Goal: Information Seeking & Learning: Check status

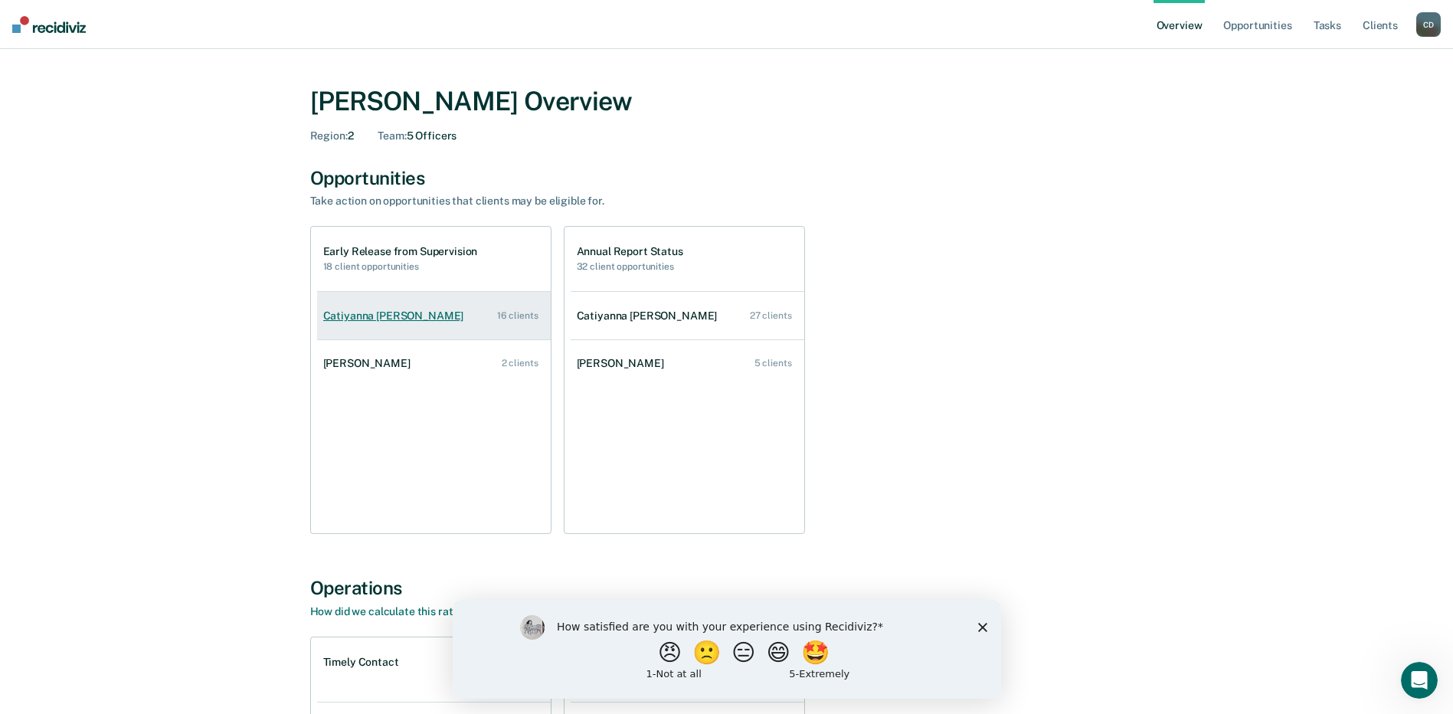
click at [427, 314] on link "Catiyanna [PERSON_NAME] 16 clients" at bounding box center [434, 316] width 234 height 44
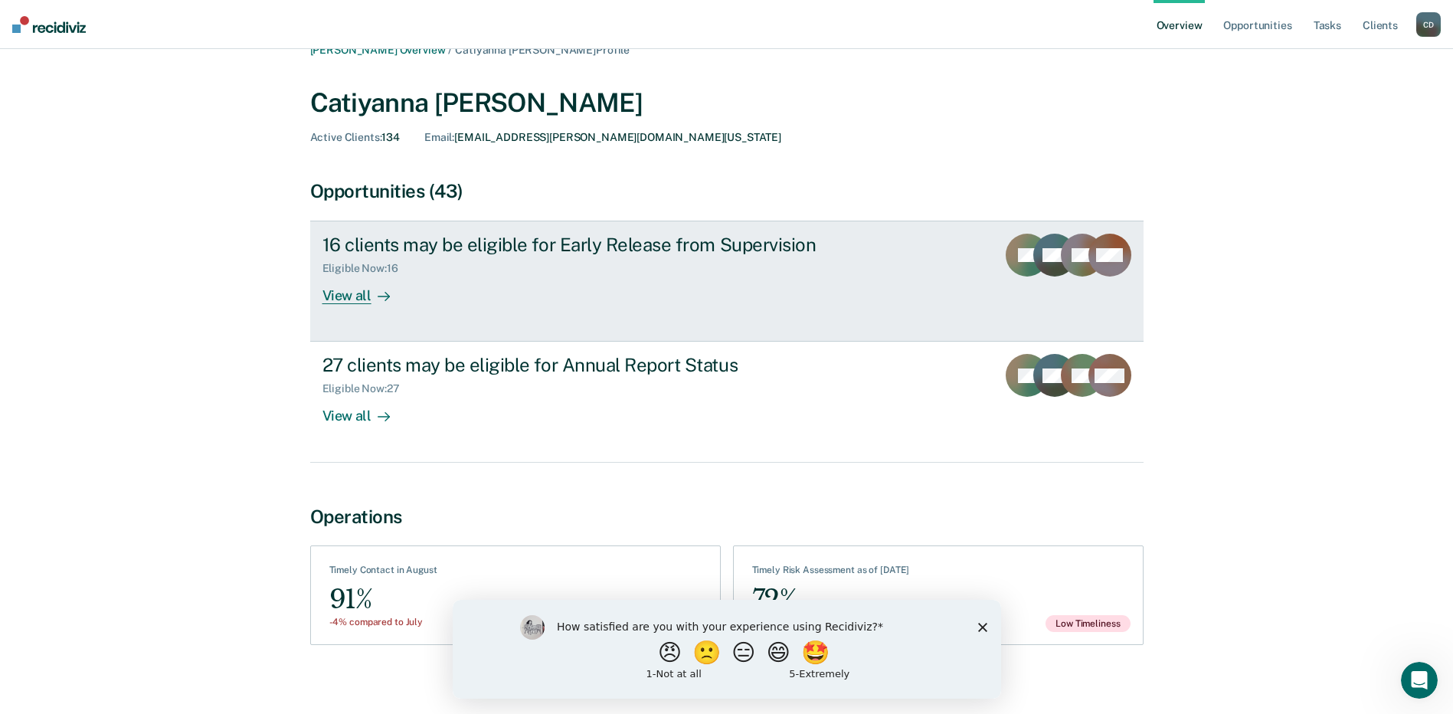
scroll to position [34, 0]
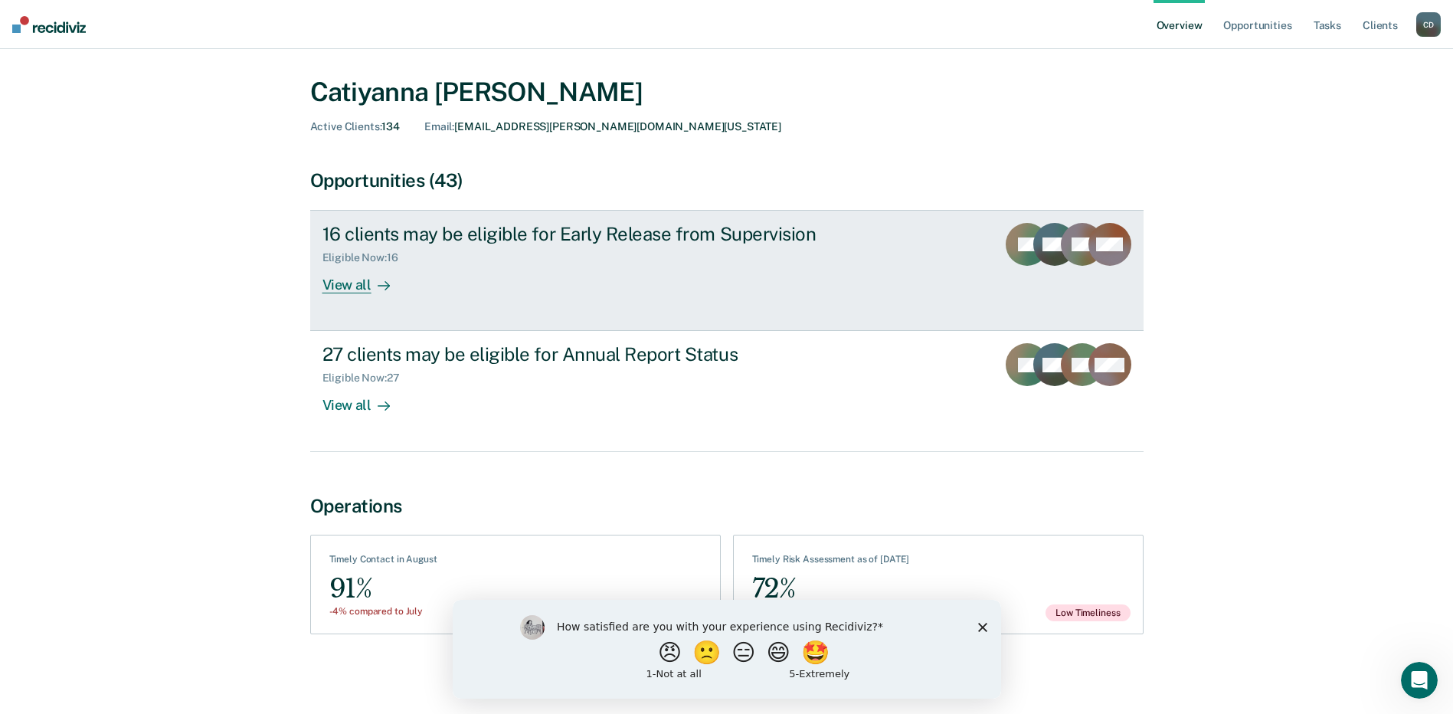
click at [333, 283] on div "View all" at bounding box center [365, 279] width 86 height 30
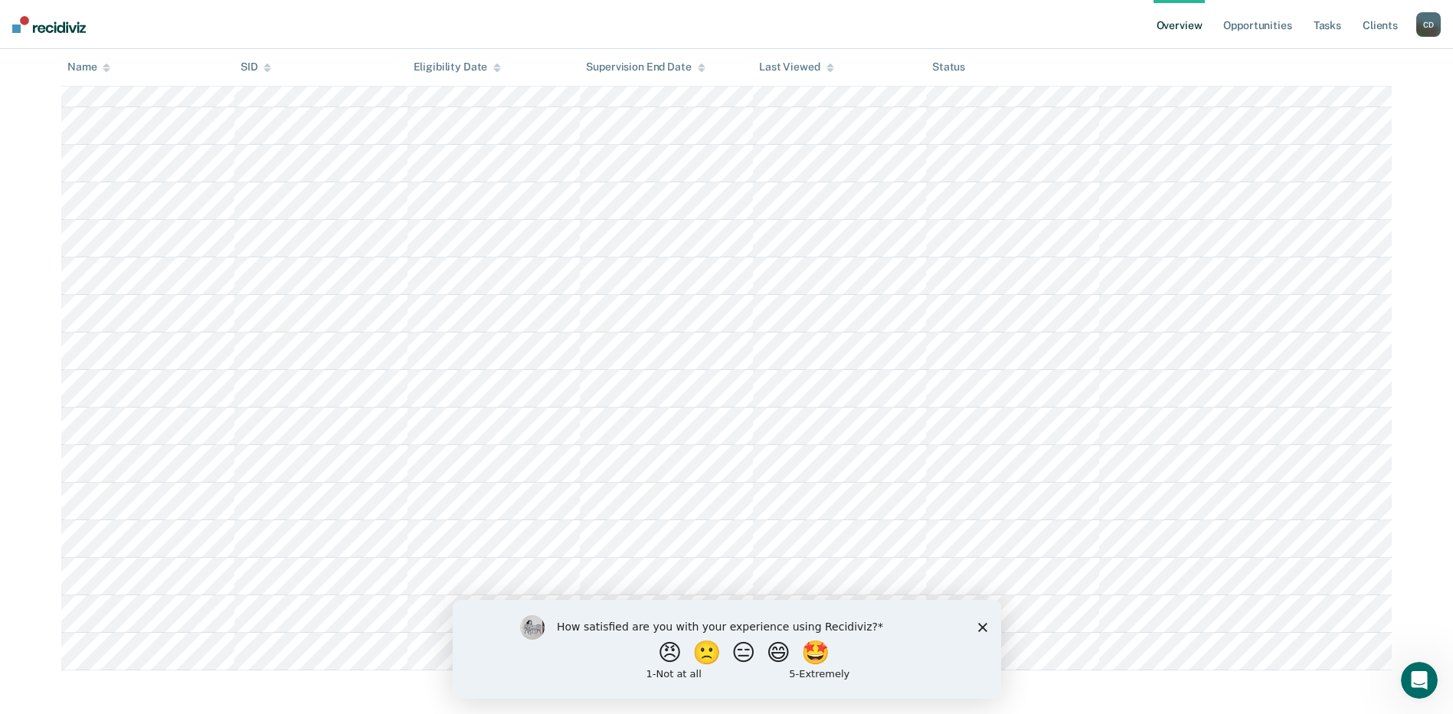
scroll to position [322, 0]
click at [979, 626] on icon "Close survey" at bounding box center [981, 626] width 9 height 9
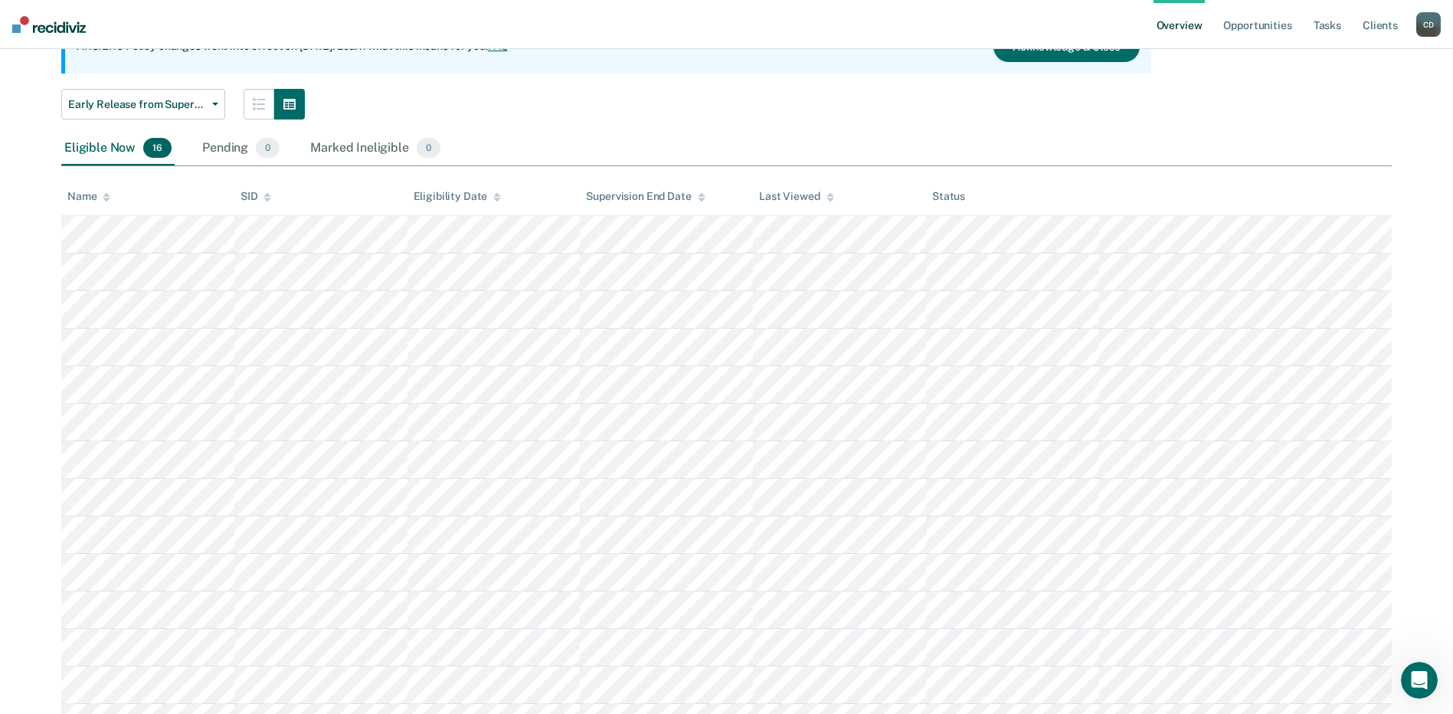
scroll to position [0, 0]
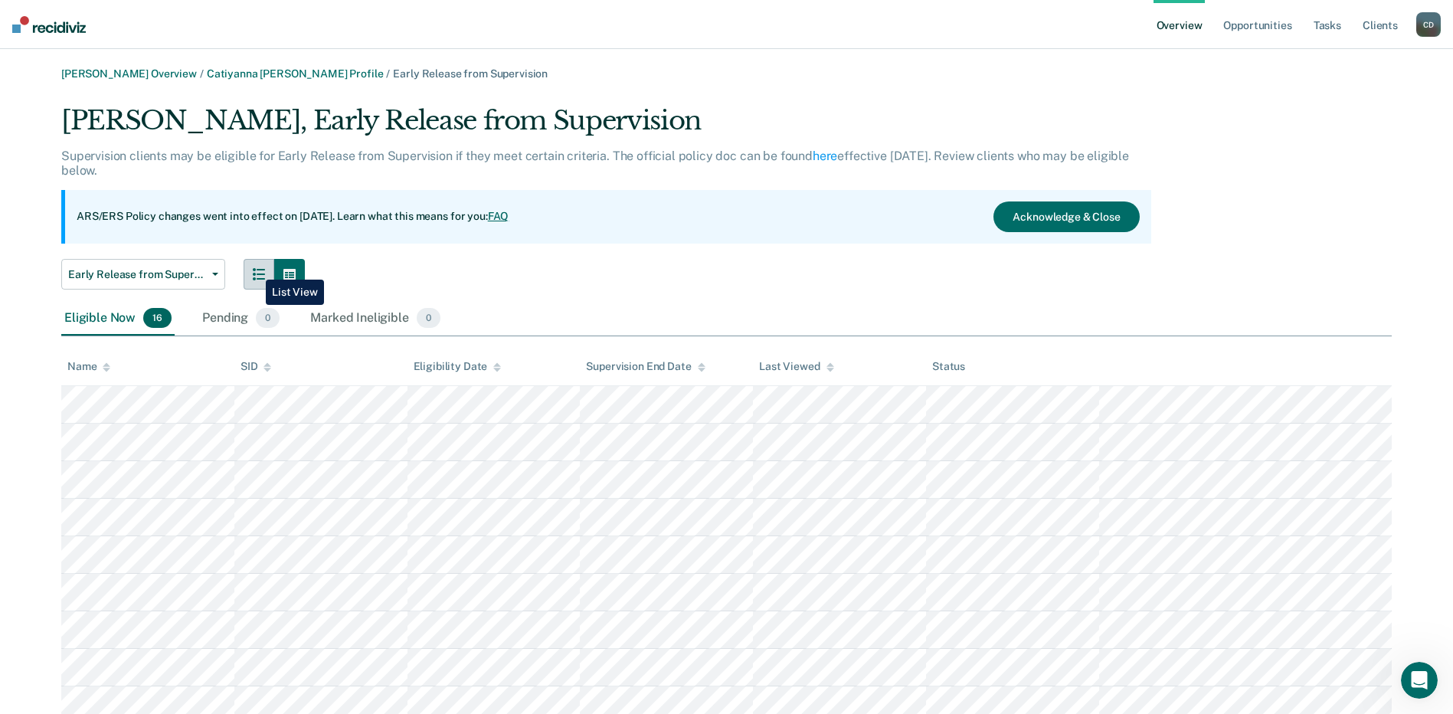
click at [254, 268] on icon "button" at bounding box center [259, 274] width 12 height 12
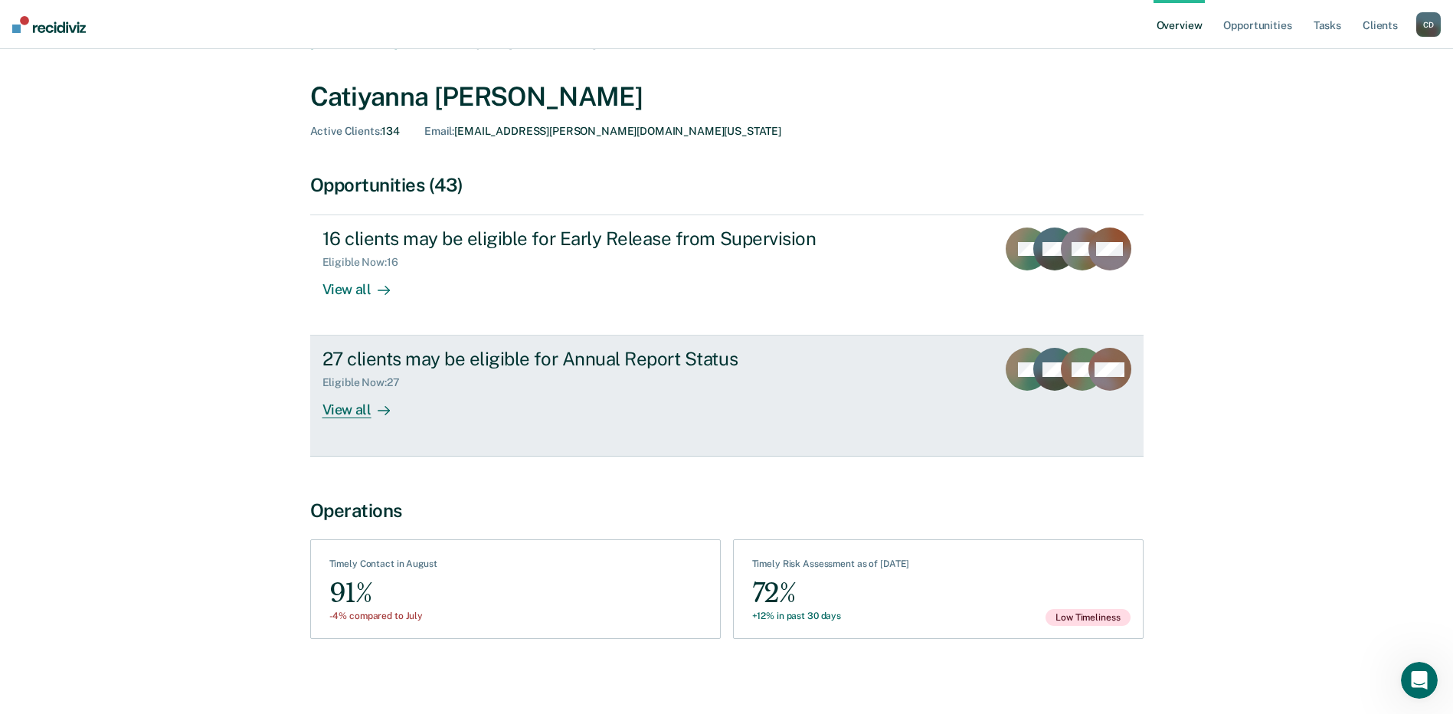
scroll to position [34, 0]
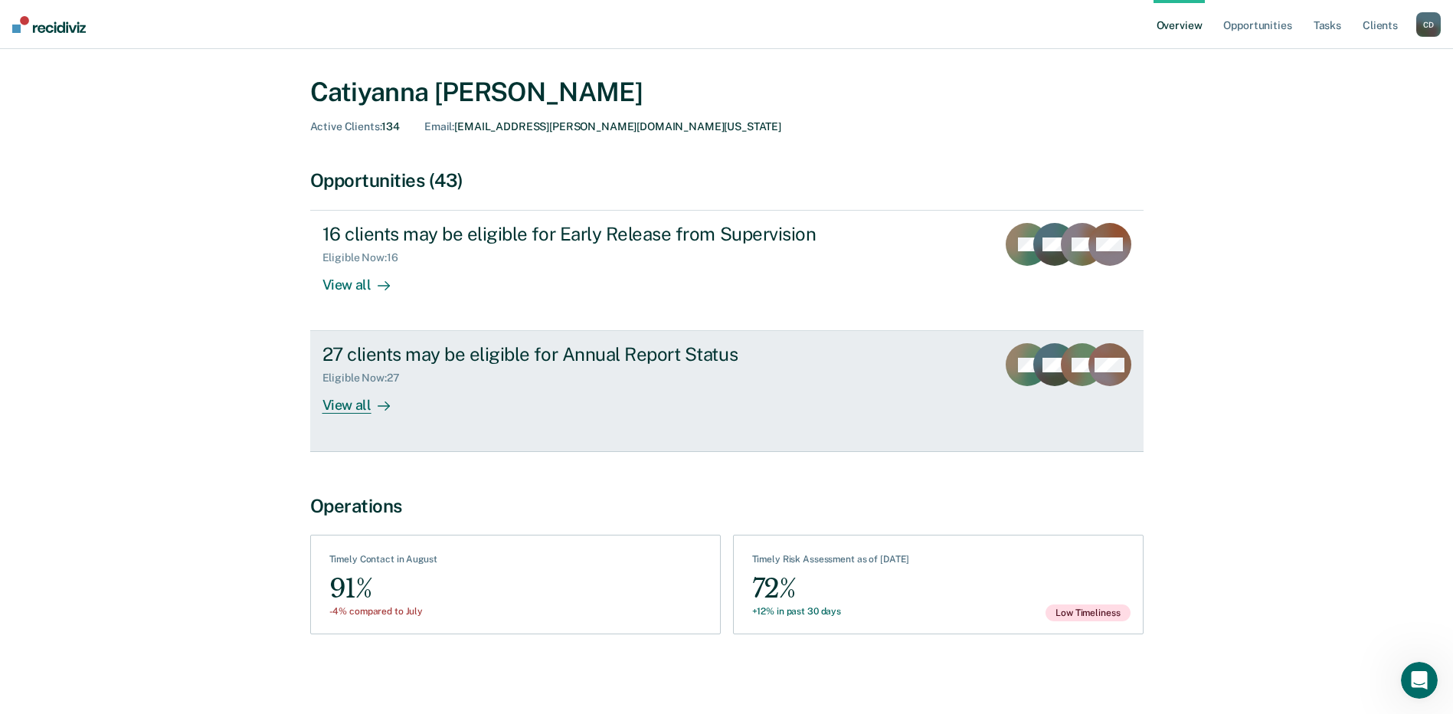
click at [348, 396] on div "View all" at bounding box center [365, 399] width 86 height 30
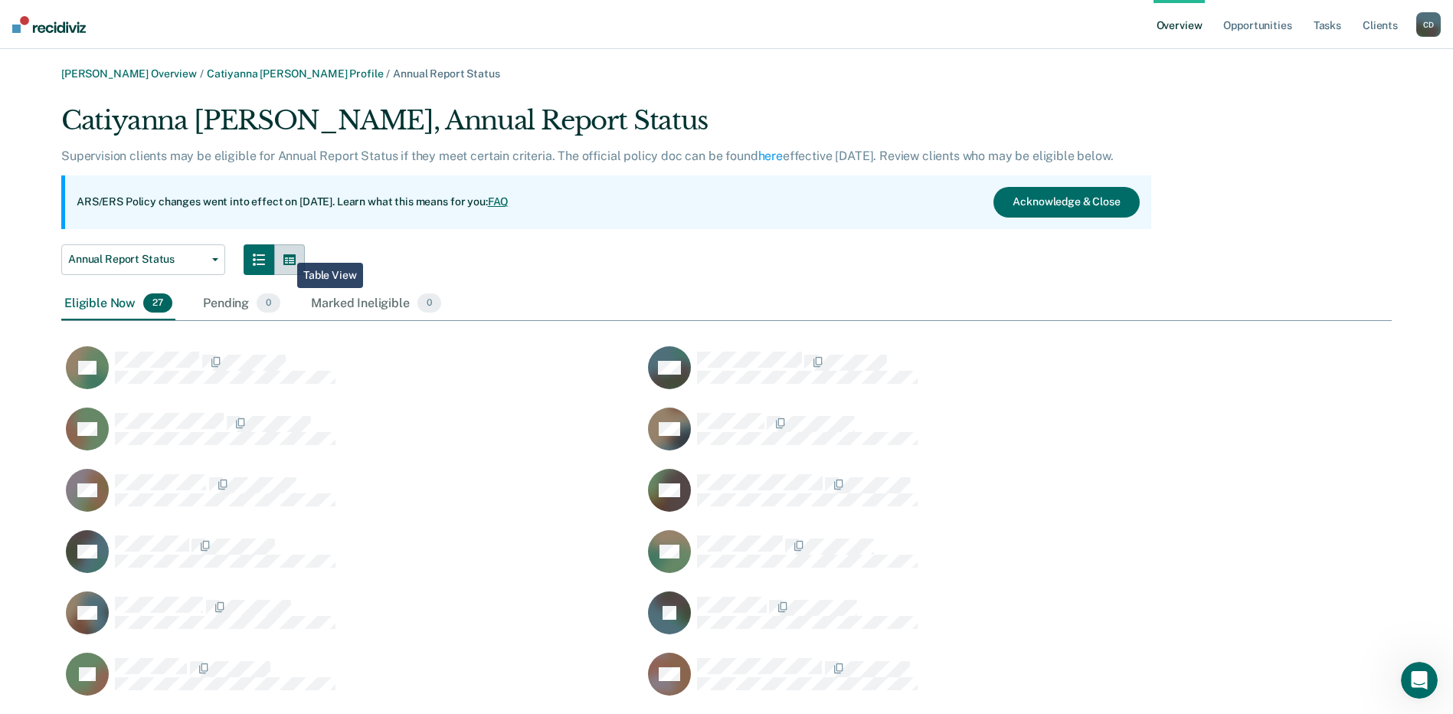
click at [286, 251] on button "button" at bounding box center [289, 259] width 31 height 31
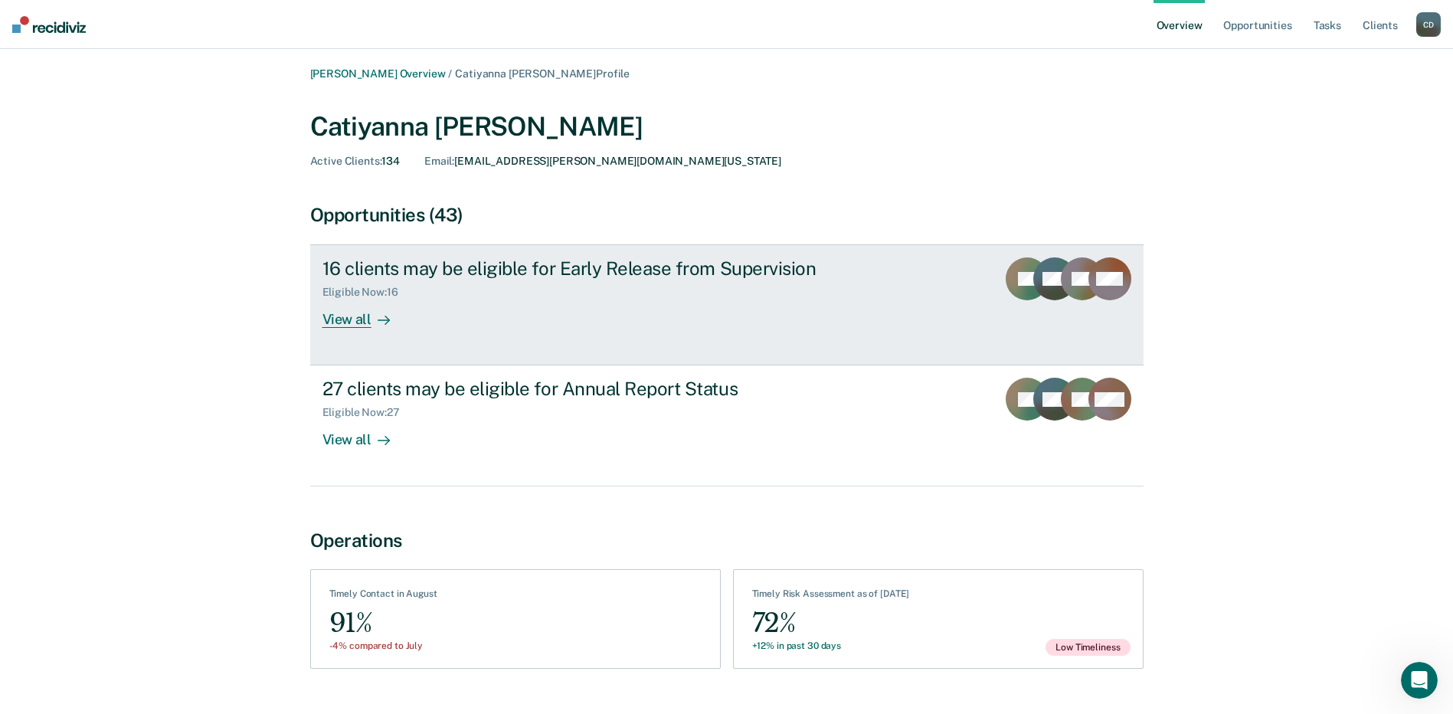
click at [351, 317] on div "View all" at bounding box center [365, 314] width 86 height 30
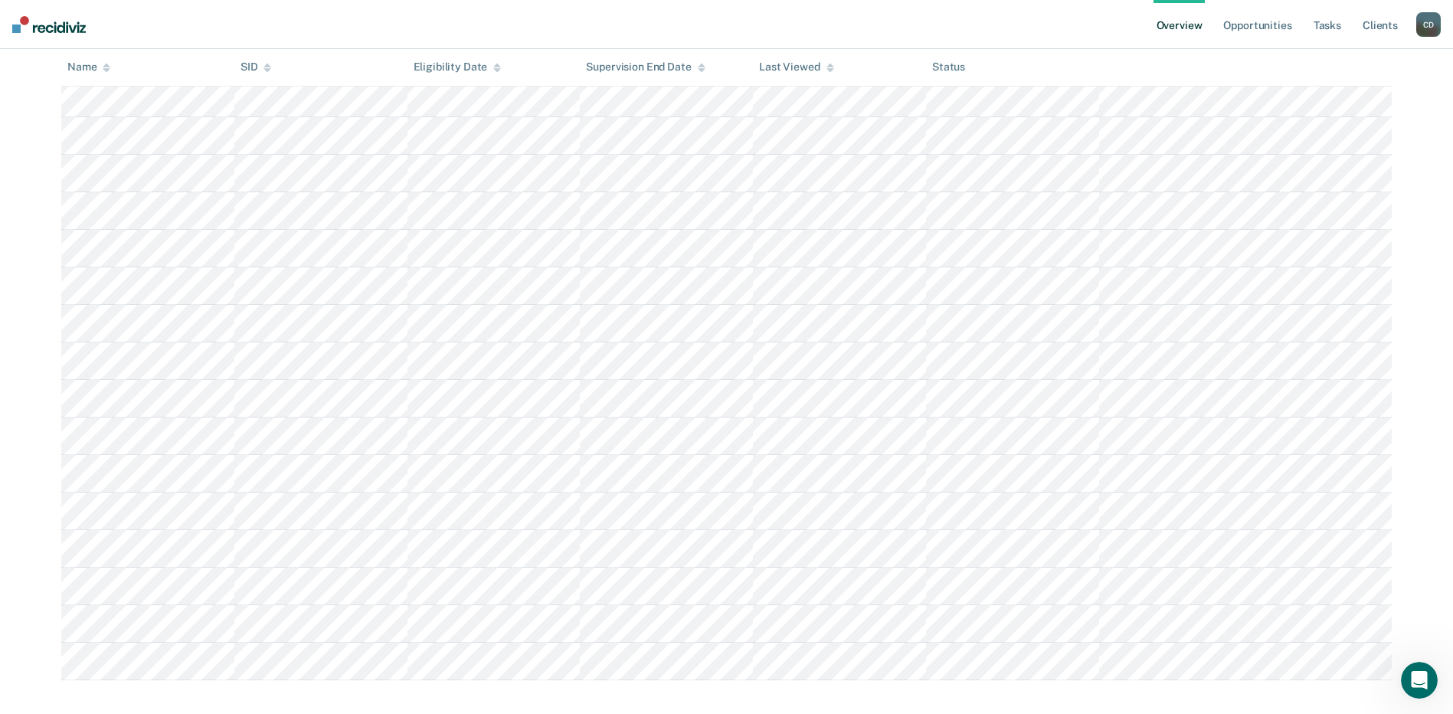
scroll to position [322, 0]
